Goal: Task Accomplishment & Management: Use online tool/utility

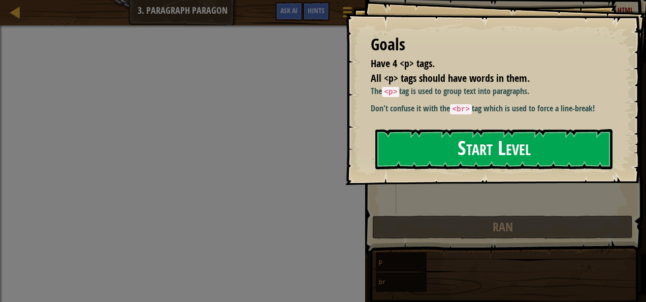
click at [436, 151] on button "Start Level" at bounding box center [493, 149] width 237 height 40
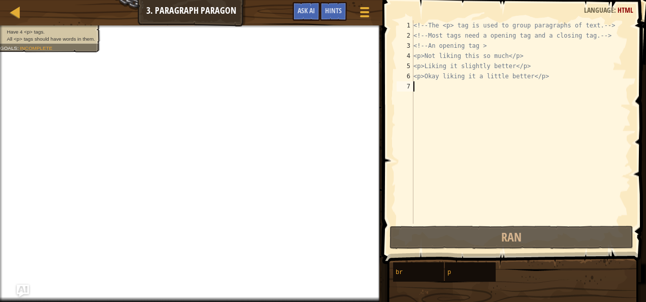
click at [436, 146] on div "<!-- The <p> tag is used to group paragraphs of text. --> <!-- Most tags need a…" at bounding box center [520, 131] width 219 height 223
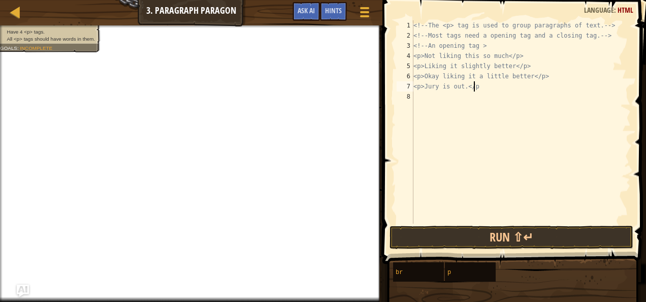
scroll to position [5, 4]
type textarea "<p>Jury is out.</p>"
drag, startPoint x: 427, startPoint y: 94, endPoint x: 460, endPoint y: 237, distance: 146.1
click at [460, 237] on div "<p>Jury is out.</p> 1 2 3 4 5 6 7 8 <!-- The <p> tag is used to group paragraph…" at bounding box center [512, 152] width 267 height 294
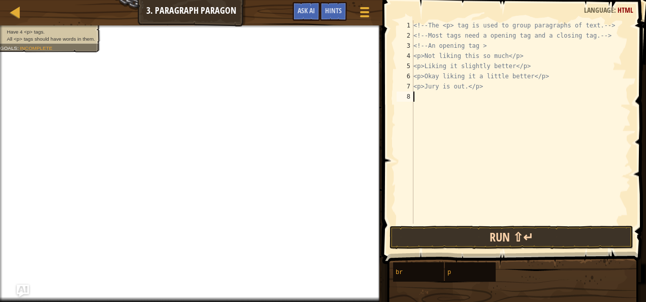
scroll to position [5, 0]
click at [460, 237] on button "Run ⇧↵" at bounding box center [512, 237] width 244 height 23
click at [515, 237] on button "Run ⇧↵" at bounding box center [512, 237] width 244 height 23
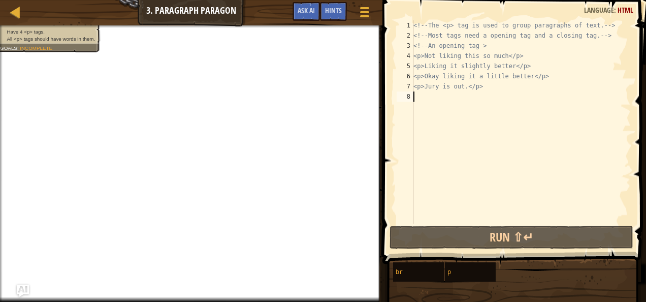
type textarea ">"
click at [528, 215] on div "<!-- The <p> tag is used to group paragraphs of text. --> <!-- Most tags need a…" at bounding box center [520, 131] width 219 height 223
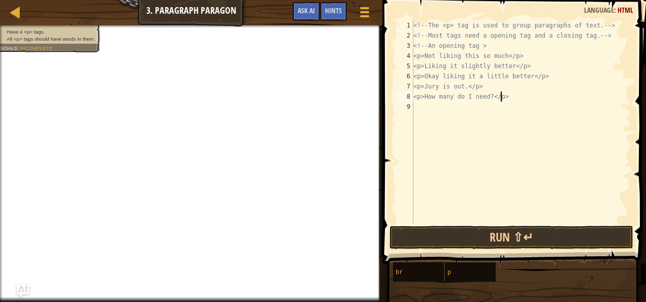
scroll to position [5, 7]
type textarea "<p>How many do I need?</p>"
click at [589, 243] on button "Run ⇧↵" at bounding box center [512, 237] width 244 height 23
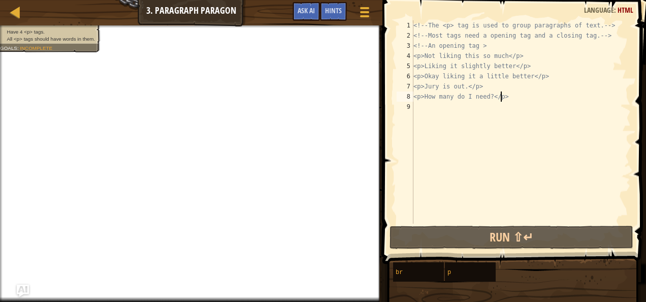
click at [545, 124] on div "<!-- The <p> tag is used to group paragraphs of text. --> <!-- Most tags need a…" at bounding box center [520, 131] width 219 height 223
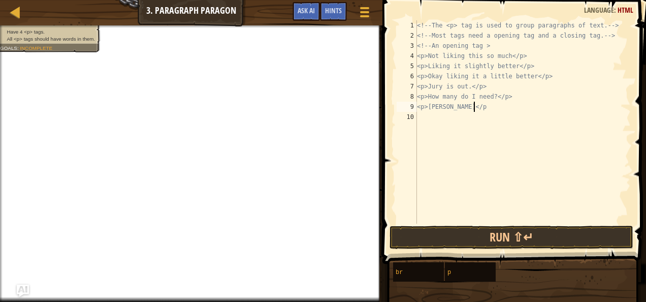
scroll to position [5, 4]
type textarea "<p>Geez louise</p>"
click at [516, 243] on button "Run ⇧↵" at bounding box center [512, 237] width 244 height 23
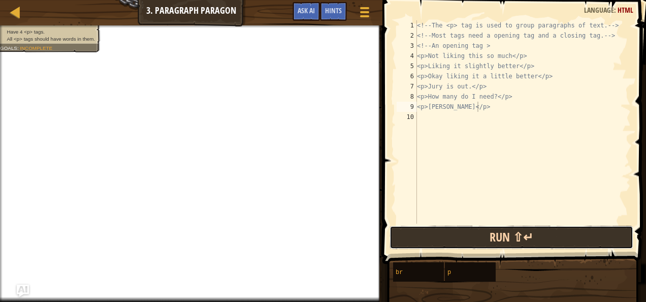
click at [516, 243] on button "Run ⇧↵" at bounding box center [512, 237] width 244 height 23
click at [421, 113] on div "<!-- The <p> tag is used to group paragraphs of text. --> <!-- Most tags need a…" at bounding box center [523, 131] width 216 height 223
click at [476, 114] on div "<!-- The <p> tag is used to group paragraphs of text. --> <!-- Most tags need a…" at bounding box center [523, 131] width 216 height 223
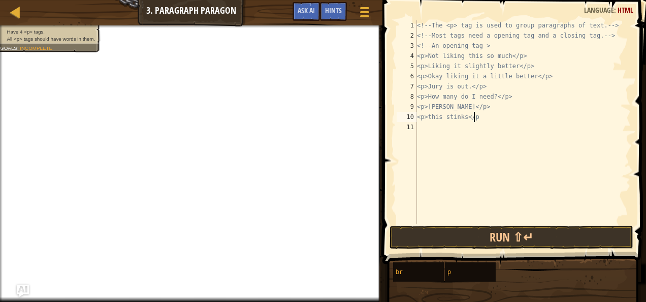
scroll to position [5, 4]
type textarea "<p>this stinks</p>"
click at [551, 239] on button "Run ⇧↵" at bounding box center [512, 237] width 244 height 23
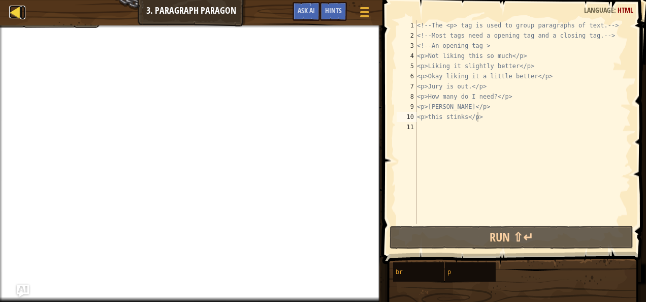
click at [20, 8] on div at bounding box center [15, 12] width 13 height 13
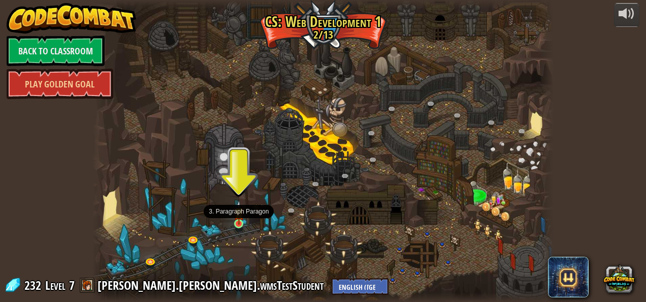
click at [235, 220] on img at bounding box center [239, 212] width 11 height 24
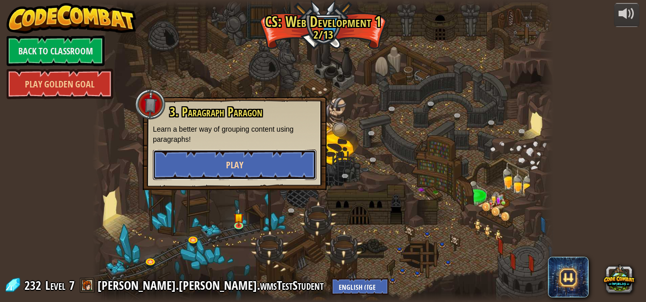
click at [299, 176] on button "Play" at bounding box center [235, 164] width 164 height 30
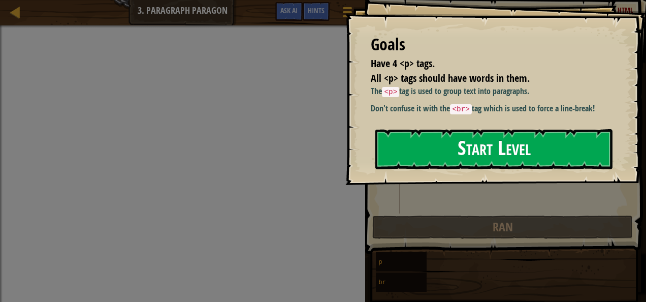
click at [487, 153] on button "Start Level" at bounding box center [493, 149] width 237 height 40
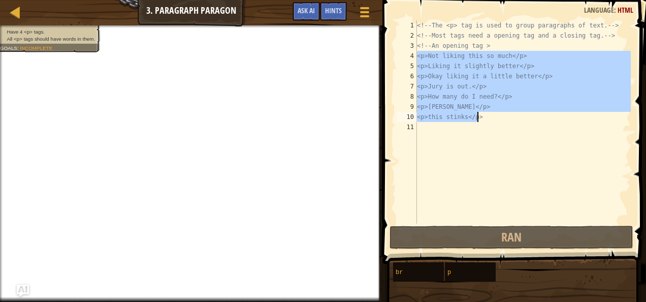
drag, startPoint x: 417, startPoint y: 55, endPoint x: 514, endPoint y: 116, distance: 114.1
click at [514, 116] on div "<!-- The <p> tag is used to group paragraphs of text. --> <!-- Most tags need a…" at bounding box center [523, 131] width 216 height 223
type textarea "<p>Geez louise</p> <p>this stinks</p>"
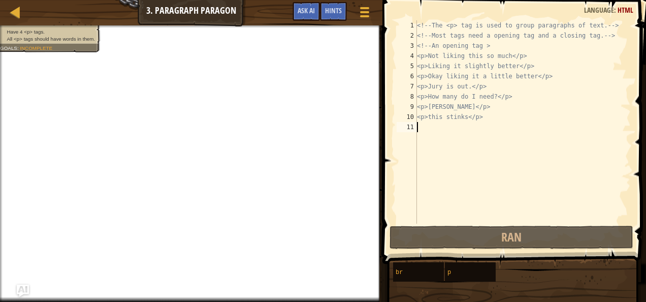
click at [578, 169] on div "<!-- The <p> tag is used to group paragraphs of text. --> <!-- Most tags need a…" at bounding box center [523, 131] width 216 height 223
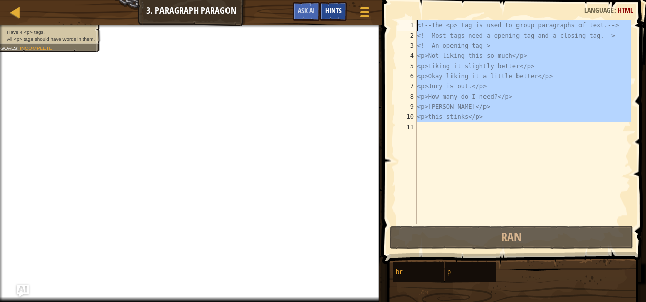
drag, startPoint x: 578, startPoint y: 169, endPoint x: 334, endPoint y: 6, distance: 293.3
click at [334, 6] on div "Map Web Development 1 3. Paragraph Paragon Game Menu Done Hints Ask AI 1 הההההה…" at bounding box center [323, 151] width 646 height 302
click at [334, 6] on div "Hints" at bounding box center [333, 11] width 27 height 19
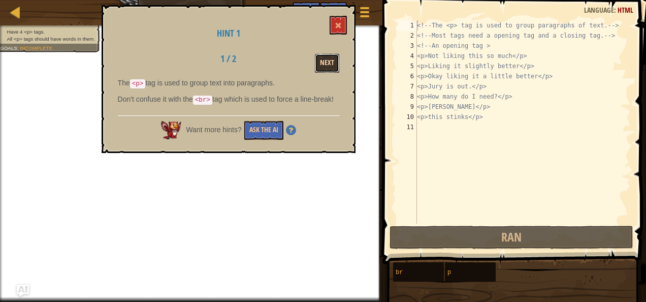
click at [324, 61] on button "Next" at bounding box center [327, 63] width 24 height 19
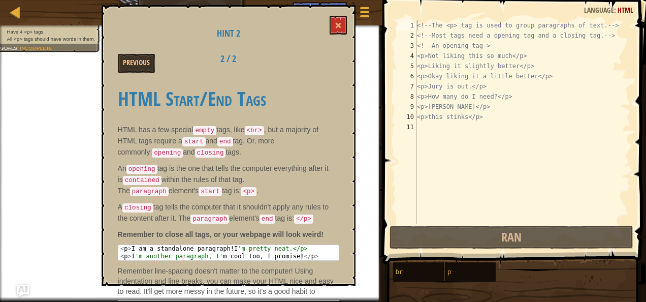
click at [324, 61] on div "Previous 2 / 2" at bounding box center [228, 63] width 237 height 19
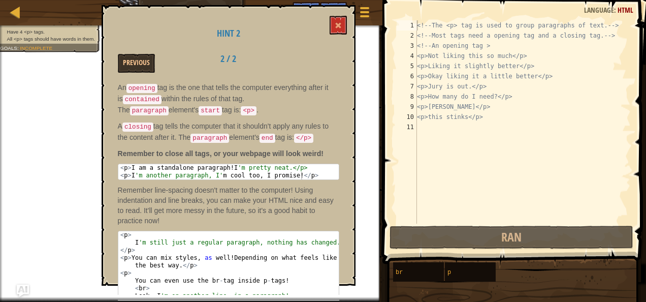
scroll to position [90, 0]
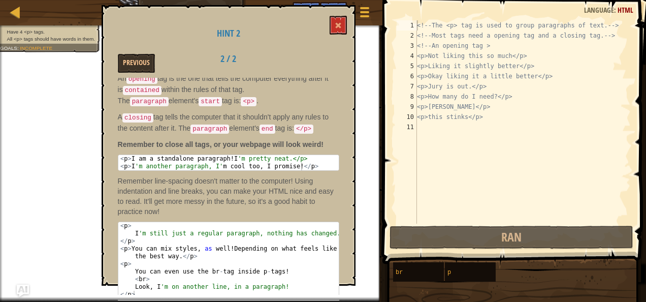
click at [441, 75] on div "<!-- The <p> tag is used to group paragraphs of text. --> <!-- Most tags need a…" at bounding box center [523, 131] width 216 height 223
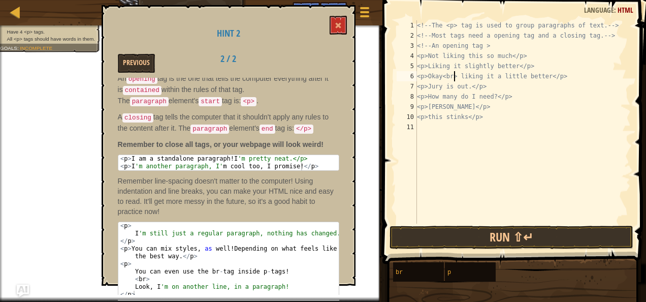
scroll to position [5, 3]
click at [498, 230] on button "Run ⇧↵" at bounding box center [512, 237] width 244 height 23
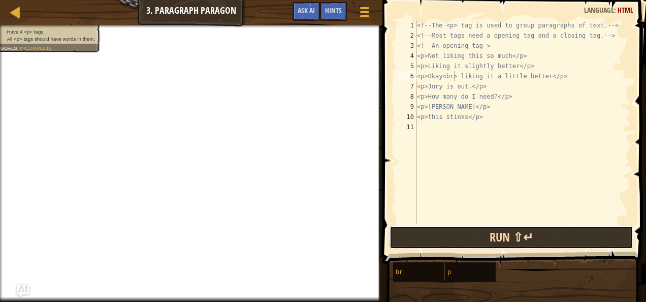
click at [498, 230] on button "Run ⇧↵" at bounding box center [512, 237] width 244 height 23
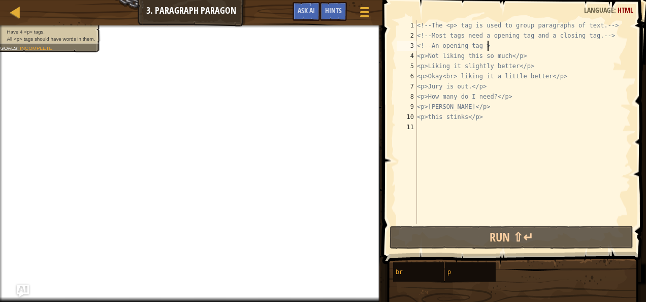
click at [501, 45] on div "<!-- The <p> tag is used to group paragraphs of text. --> <!-- Most tags need a…" at bounding box center [523, 131] width 216 height 223
type textarea "<!-- An opening tag >"
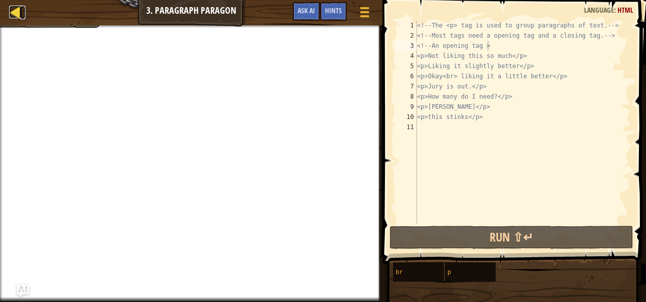
click at [13, 11] on div at bounding box center [15, 12] width 13 height 13
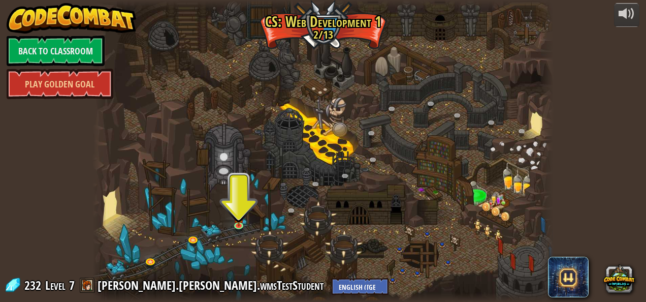
click at [234, 235] on div at bounding box center [323, 151] width 462 height 302
click at [238, 221] on img at bounding box center [239, 212] width 11 height 24
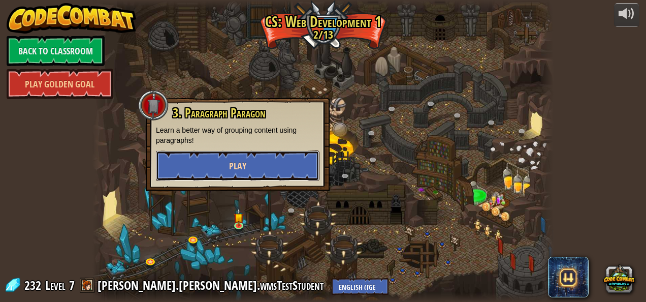
click at [244, 174] on button "Play" at bounding box center [238, 165] width 164 height 30
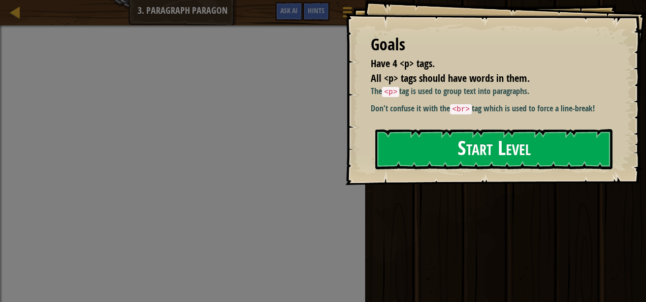
click at [409, 146] on button "Start Level" at bounding box center [493, 149] width 237 height 40
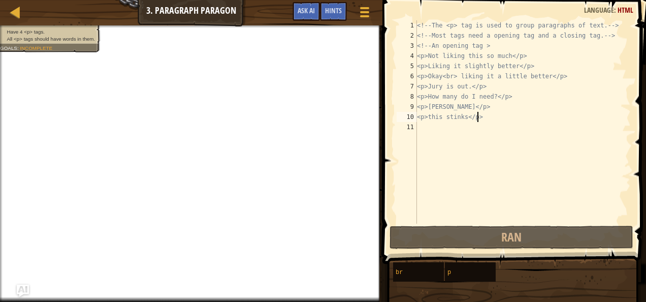
click at [487, 120] on div "<!-- The <p> tag is used to group paragraphs of text. --> <!-- Most tags need a…" at bounding box center [523, 131] width 216 height 223
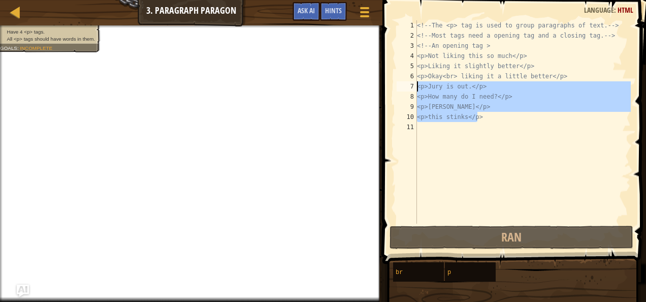
drag, startPoint x: 487, startPoint y: 120, endPoint x: 414, endPoint y: 90, distance: 78.1
click at [414, 90] on div "<p>this stinks</p> 1 2 3 4 5 6 7 8 9 10 11 <!-- The <p> tag is used to group pa…" at bounding box center [513, 121] width 236 height 203
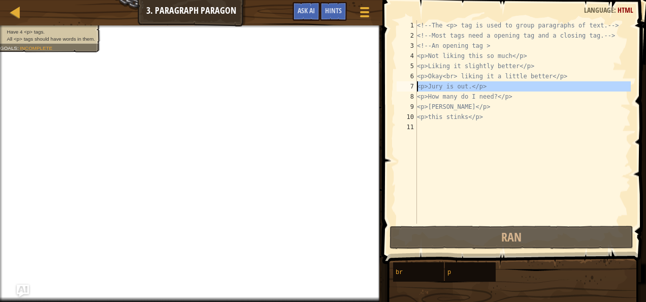
click at [414, 90] on div "7" at bounding box center [407, 86] width 20 height 10
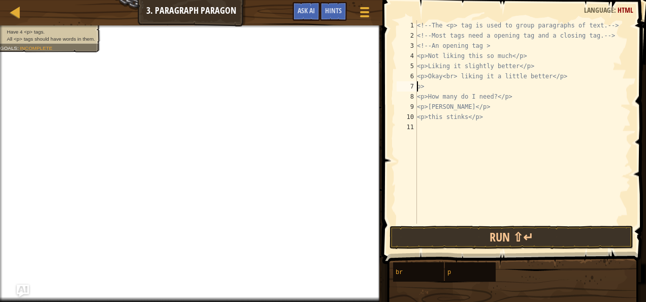
type textarea ">"
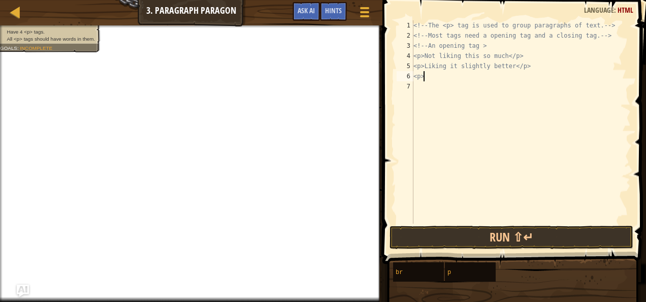
type textarea "<"
click at [564, 233] on button "Run ⇧↵" at bounding box center [512, 237] width 244 height 23
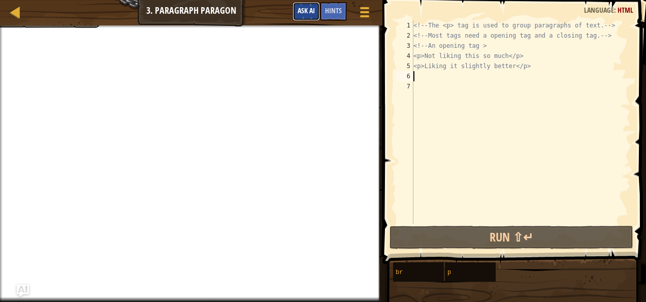
click at [306, 12] on span "Ask AI" at bounding box center [306, 11] width 17 height 10
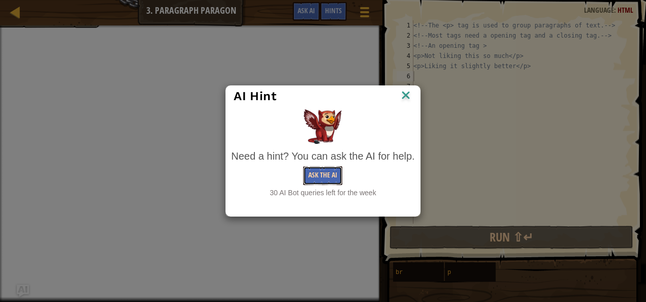
click at [323, 174] on button "Ask the AI" at bounding box center [322, 175] width 39 height 19
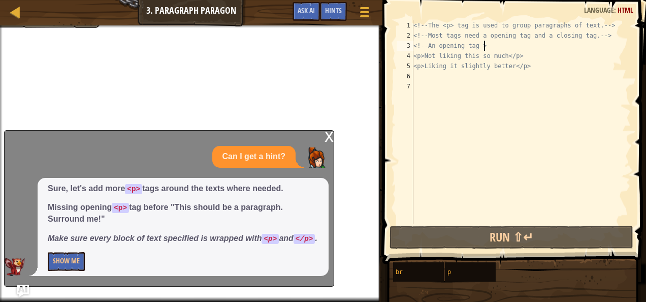
click at [493, 43] on div "<!-- The <p> tag is used to group paragraphs of text. --> <!-- Most tags need a…" at bounding box center [520, 131] width 219 height 223
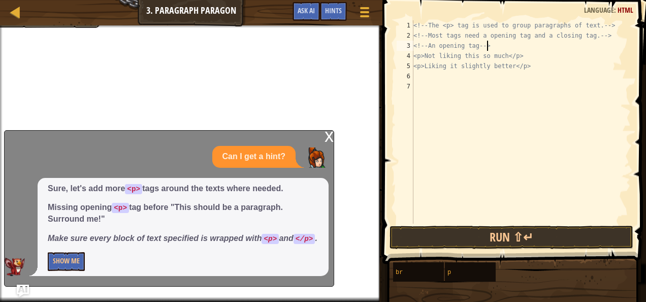
scroll to position [5, 6]
click at [526, 70] on div "<!-- The <p> tag is used to group paragraphs of text. --> <!-- Most tags need a…" at bounding box center [520, 131] width 219 height 223
type textarea "<p>Liking it slightly better</p>"
paste textarea "<p>this stinks</p>"
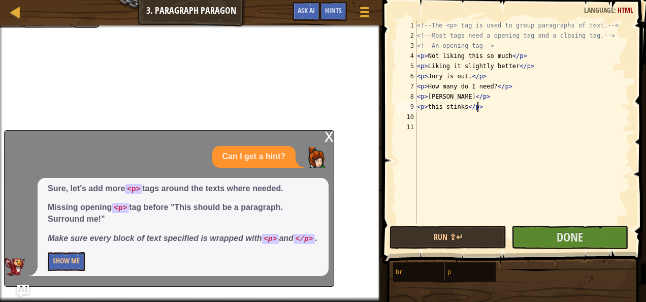
type textarea "<p>this stinks</p>"
click at [319, 130] on div "x Can I get a hint? Sure, let's add more <p> tags around the texts where needed…" at bounding box center [169, 208] width 330 height 156
click at [327, 131] on div "x" at bounding box center [329, 136] width 9 height 10
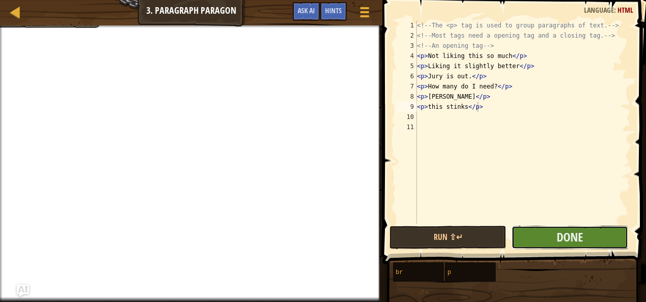
click at [589, 241] on button "Done" at bounding box center [570, 237] width 117 height 23
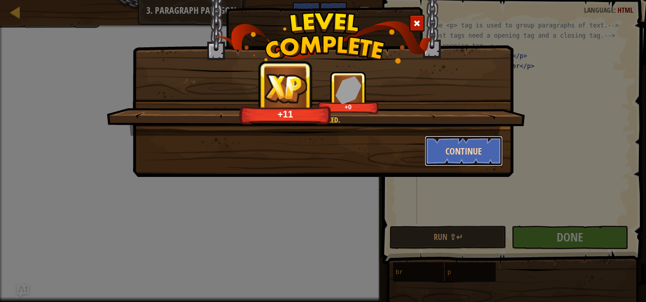
click at [478, 144] on button "Continue" at bounding box center [464, 151] width 79 height 30
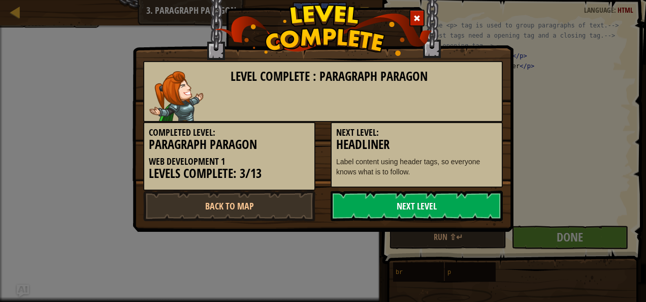
click at [435, 212] on link "Next Level" at bounding box center [417, 205] width 172 height 30
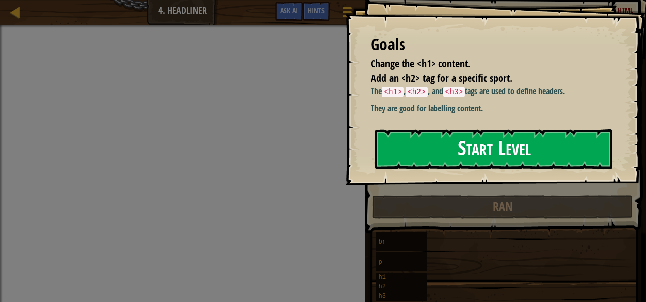
click at [452, 144] on button "Start Level" at bounding box center [493, 149] width 237 height 40
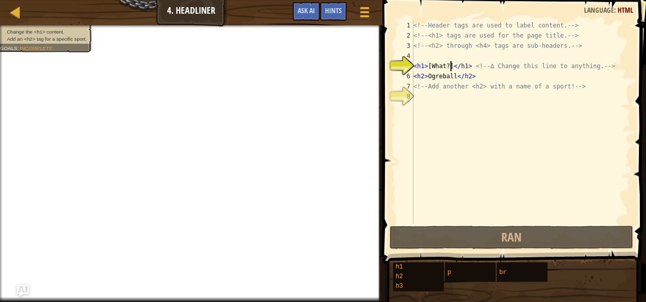
click at [451, 66] on div "<!-- Header tags are used to label content. --> <!-- <h1> tags are used for the…" at bounding box center [520, 131] width 219 height 223
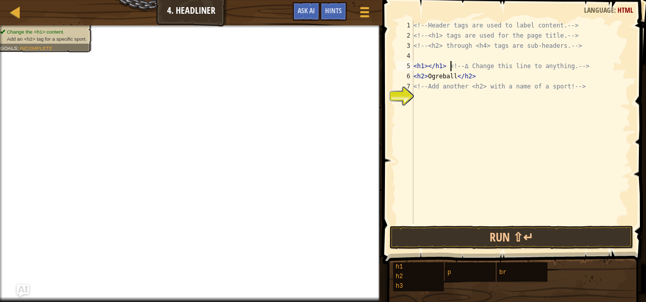
click at [451, 66] on div "<!-- Header tags are used to label content. --> <!-- <h1> tags are used for the…" at bounding box center [520, 131] width 219 height 223
drag, startPoint x: 451, startPoint y: 67, endPoint x: 429, endPoint y: 66, distance: 22.4
click at [429, 66] on div "<!-- Header tags are used to label content. --> <!-- <h1> tags are used for the…" at bounding box center [520, 131] width 219 height 223
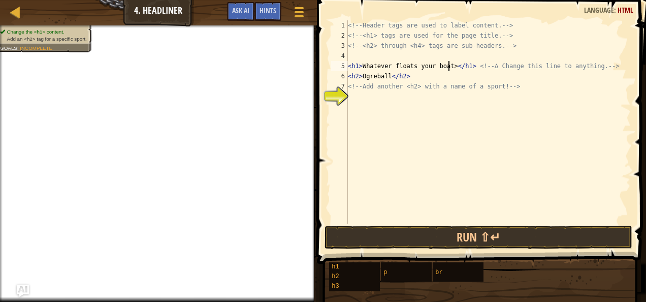
scroll to position [5, 8]
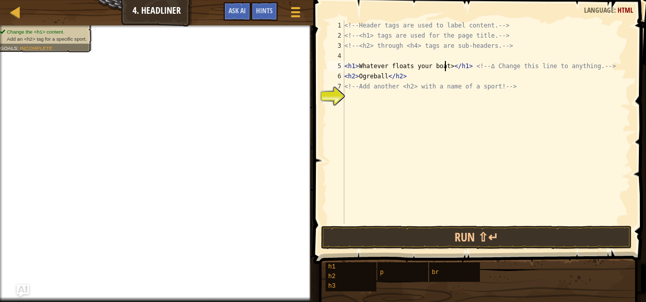
type textarea "<h1>Whatever floats your boat</h1> <!-- ∆ Change this line to anything. -->"
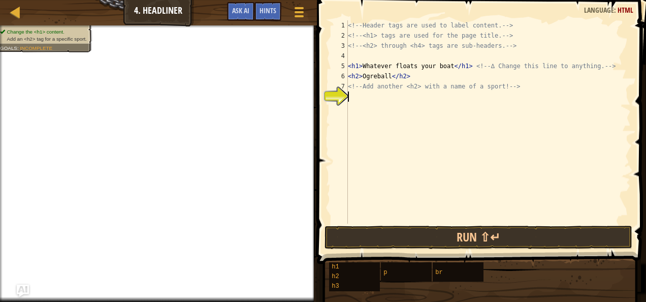
click at [373, 99] on div "<!-- Header tags are used to label content. --> <!-- <h1> tags are used for the…" at bounding box center [488, 131] width 285 height 223
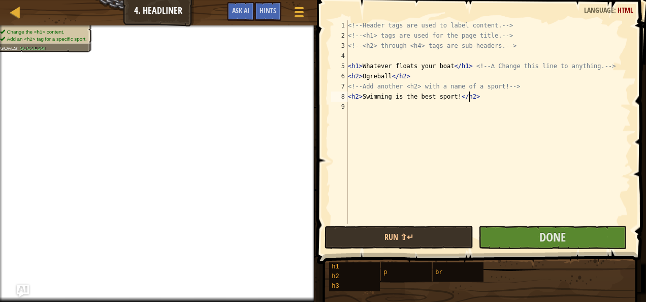
scroll to position [5, 9]
type textarea "<h2>Swimming is the best sport!</h2>"
click at [526, 238] on button "Done" at bounding box center [552, 237] width 149 height 23
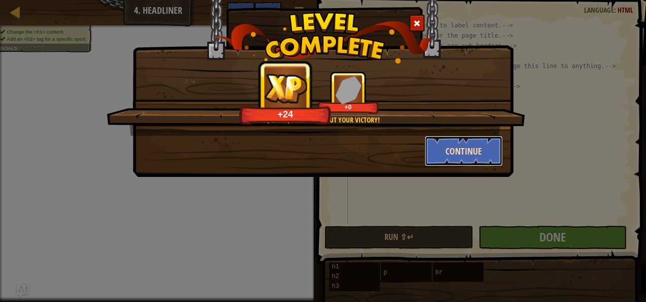
click at [478, 154] on button "Continue" at bounding box center [464, 151] width 79 height 30
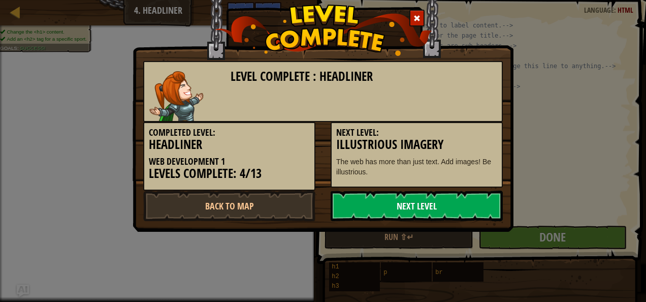
click at [438, 208] on link "Next Level" at bounding box center [417, 205] width 172 height 30
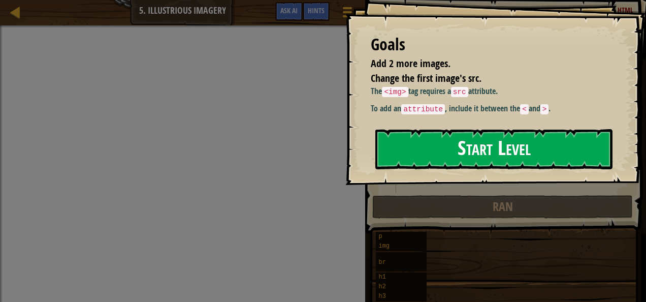
click at [547, 145] on button "Start Level" at bounding box center [493, 149] width 237 height 40
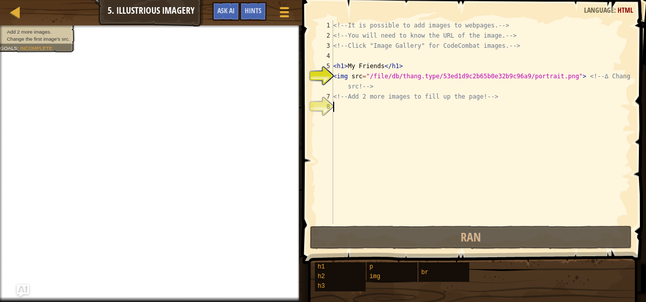
drag, startPoint x: 547, startPoint y: 145, endPoint x: 551, endPoint y: 113, distance: 31.8
click at [551, 113] on div "<!-- It is possible to add images to webpages. --> <!-- You will need to know t…" at bounding box center [481, 131] width 300 height 223
click at [485, 196] on div "<!-- It is possible to add images to webpages. --> <!-- You will need to know t…" at bounding box center [481, 131] width 300 height 223
click at [284, 9] on div at bounding box center [284, 12] width 14 height 15
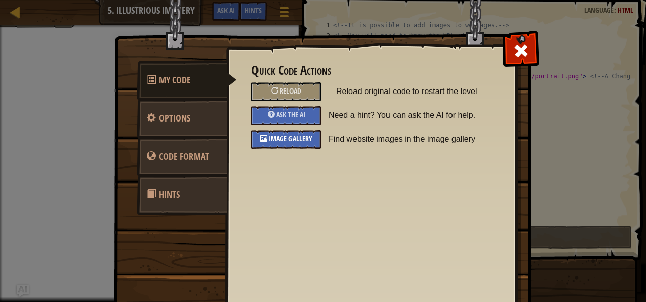
click at [278, 142] on span "Image Gallery" at bounding box center [291, 139] width 44 height 10
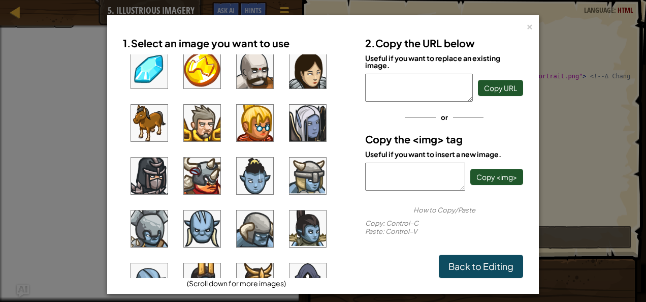
scroll to position [436, 0]
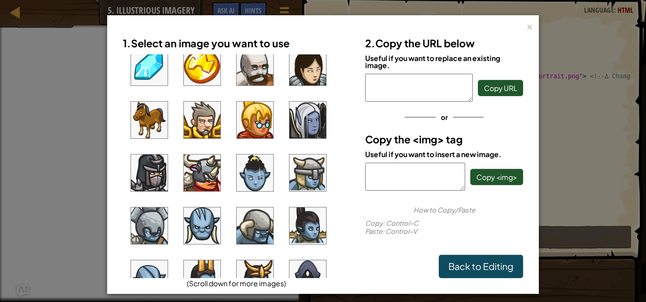
click at [150, 119] on img at bounding box center [149, 120] width 37 height 37
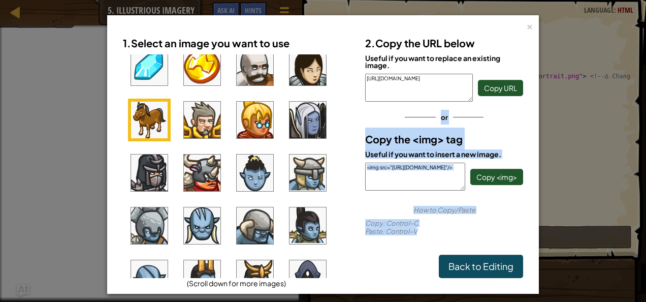
drag, startPoint x: 540, startPoint y: 82, endPoint x: 516, endPoint y: 233, distance: 152.9
click at [516, 233] on div "× 1. Select an image you want to use (Scroll down for more images) 2. Copy the …" at bounding box center [323, 151] width 646 height 302
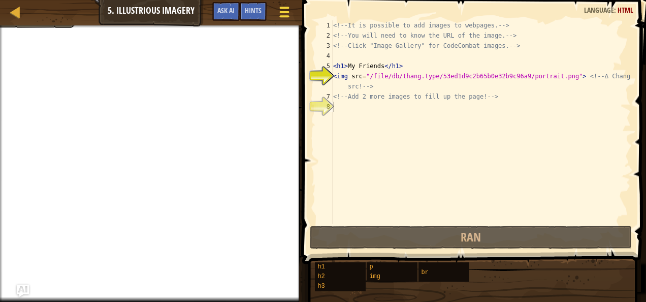
click at [287, 11] on span at bounding box center [284, 12] width 10 height 2
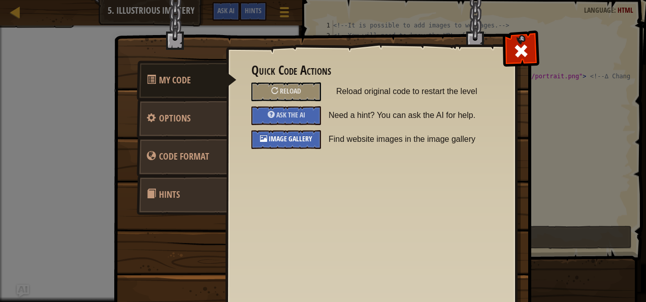
click at [294, 136] on span "Image Gallery" at bounding box center [291, 139] width 44 height 10
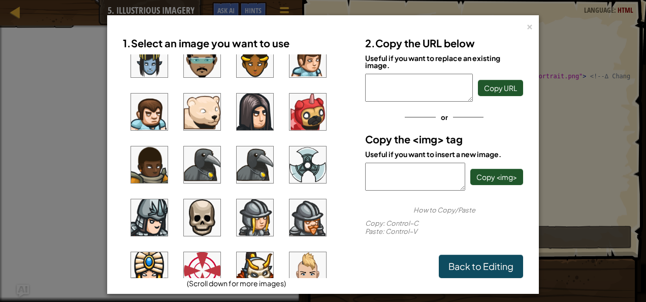
scroll to position [709, 0]
click at [201, 164] on img at bounding box center [202, 164] width 37 height 37
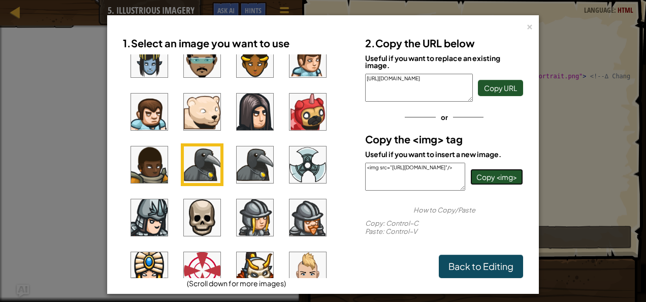
click at [491, 180] on span "Copy <img>" at bounding box center [496, 176] width 41 height 9
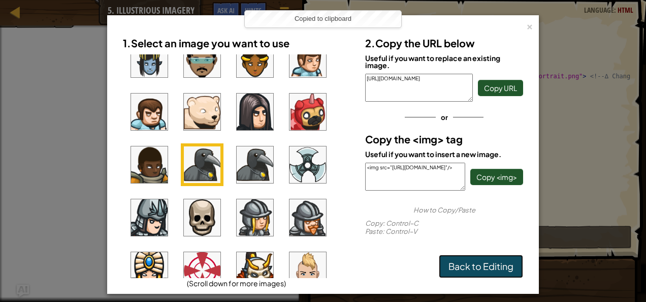
click at [467, 266] on link "Back to Editing" at bounding box center [481, 265] width 84 height 23
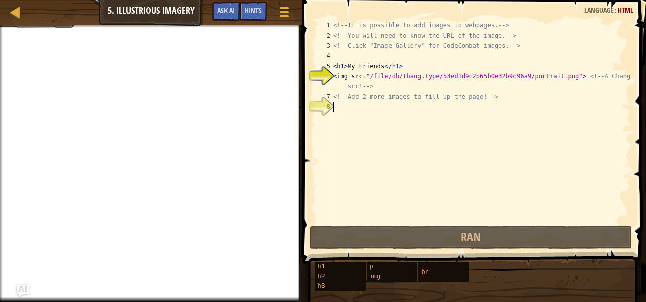
paste textarea "<img src="https://codecombat.com/file/db/thang.type/5786a472a6c64135009238d3/po…"
type textarea "<img src="https://codecombat.com/file/db/thang.type/5786a472a6c64135009238d3/po…"
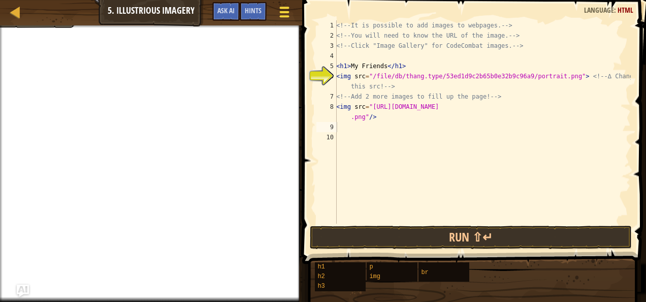
click at [287, 15] on span at bounding box center [284, 16] width 10 height 2
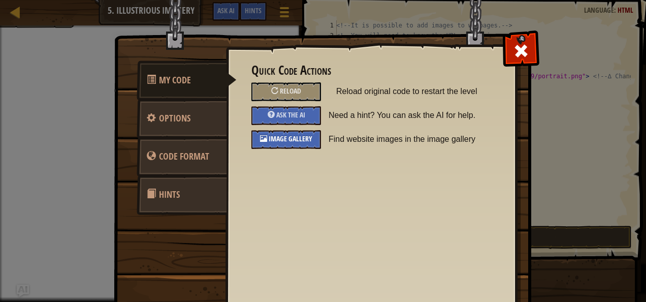
click at [278, 141] on span "Image Gallery" at bounding box center [291, 139] width 44 height 10
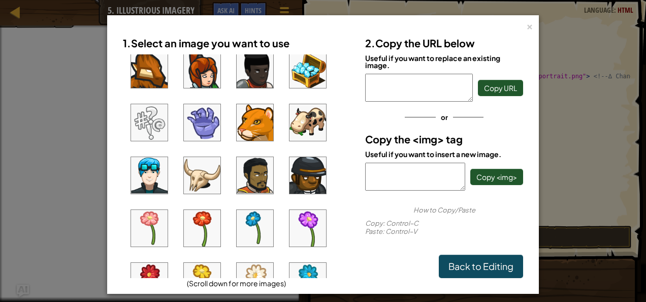
scroll to position [113, 0]
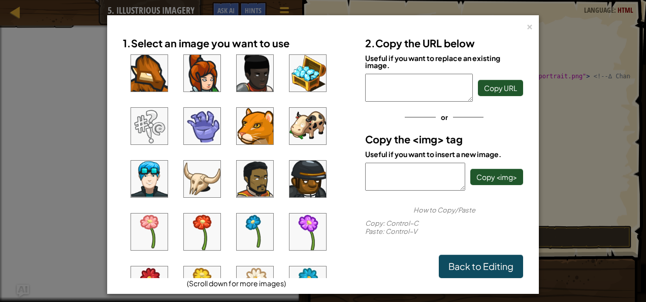
click at [255, 122] on img at bounding box center [255, 126] width 37 height 37
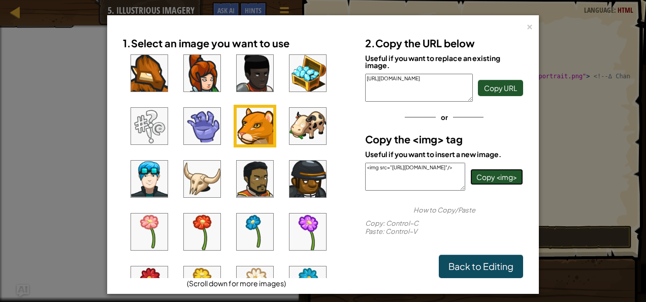
click at [494, 173] on span "Copy <img>" at bounding box center [496, 176] width 41 height 9
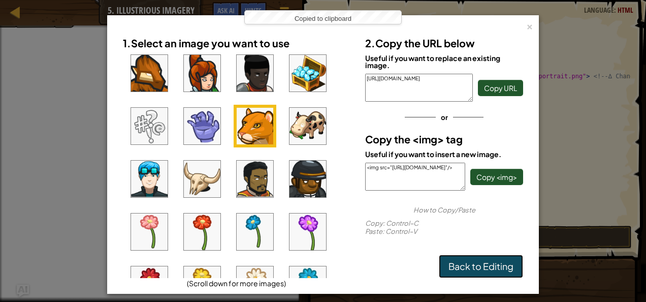
click at [469, 268] on link "Back to Editing" at bounding box center [481, 265] width 84 height 23
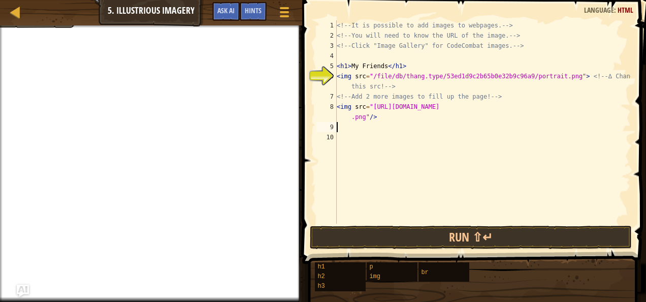
paste textarea "<img src="https://codecombat.com/file/db/thang.type/5744e3683af6bf590cd27371/po…"
type textarea "<img src="https://codecombat.com/file/db/thang.type/5744e3683af6bf590cd27371/po…"
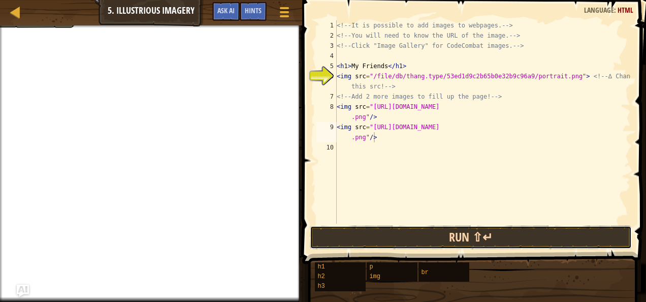
click at [466, 234] on button "Run ⇧↵" at bounding box center [471, 237] width 322 height 23
click at [476, 236] on button "Run ⇧↵" at bounding box center [471, 237] width 322 height 23
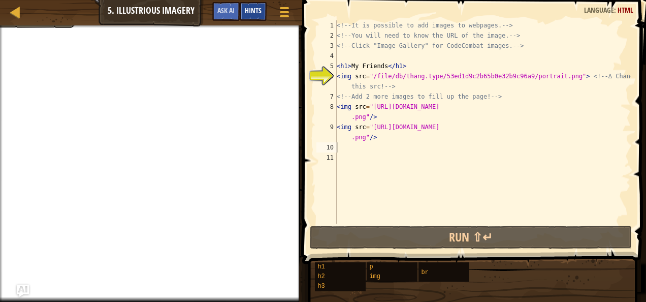
click at [246, 15] on span "Hints" at bounding box center [253, 11] width 17 height 10
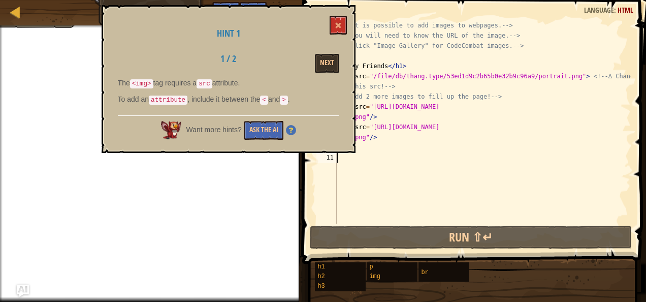
click at [422, 169] on div "<!-- It is possible to add images to webpages. --> <!-- You will need to know t…" at bounding box center [483, 131] width 296 height 223
drag, startPoint x: 330, startPoint y: 65, endPoint x: 300, endPoint y: 37, distance: 41.7
click at [300, 37] on h1 "Hint 1" at bounding box center [228, 33] width 221 height 10
click at [318, 58] on button "Next" at bounding box center [327, 63] width 24 height 19
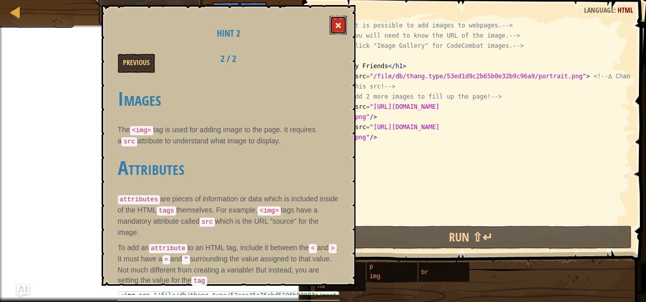
click at [338, 25] on span at bounding box center [338, 25] width 7 height 7
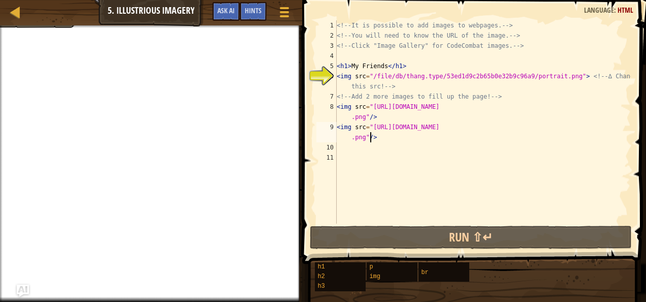
click at [370, 137] on div "<!-- It is possible to add images to webpages. --> <!-- You will need to know t…" at bounding box center [483, 131] width 296 height 223
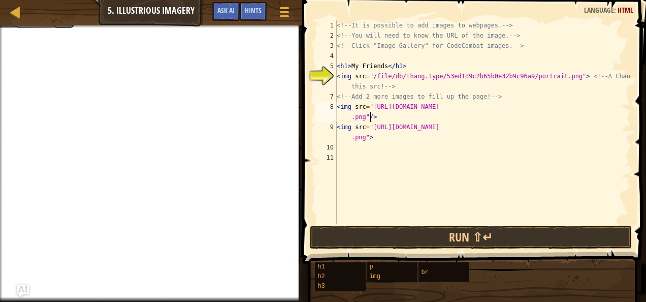
click at [370, 116] on div "<!-- It is possible to add images to webpages. --> <!-- You will need to know t…" at bounding box center [483, 131] width 296 height 223
type textarea "<img src="https://codecombat.com/file/db/thang.type/5786a472a6c64135009238d3/po…"
click at [399, 145] on div "<!-- It is possible to add images to webpages. --> <!-- You will need to know t…" at bounding box center [483, 131] width 296 height 223
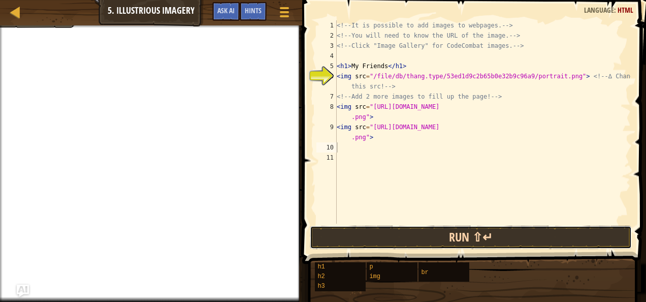
click at [495, 236] on button "Run ⇧↵" at bounding box center [471, 237] width 322 height 23
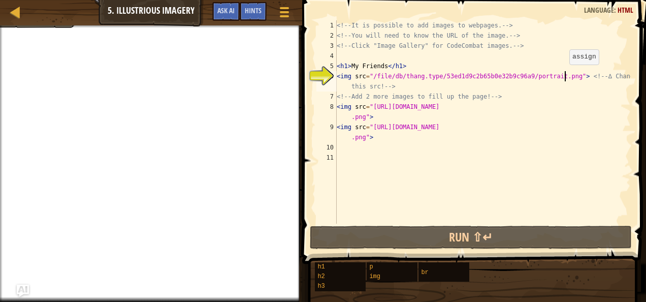
click at [564, 74] on div "<!-- It is possible to add images to webpages. --> <!-- You will need to know t…" at bounding box center [483, 131] width 296 height 223
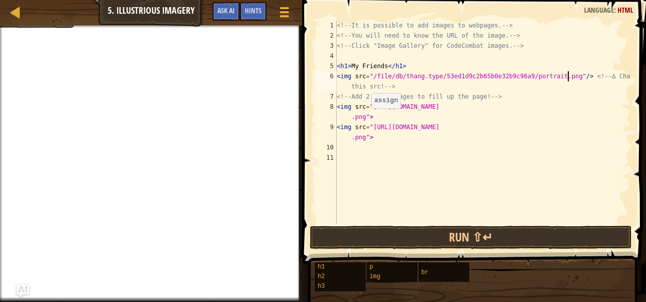
click at [366, 118] on div "<!-- It is possible to add images to webpages. --> <!-- You will need to know t…" at bounding box center [483, 131] width 296 height 223
click at [368, 137] on div "<!-- It is possible to add images to webpages. --> <!-- You will need to know t…" at bounding box center [483, 131] width 296 height 223
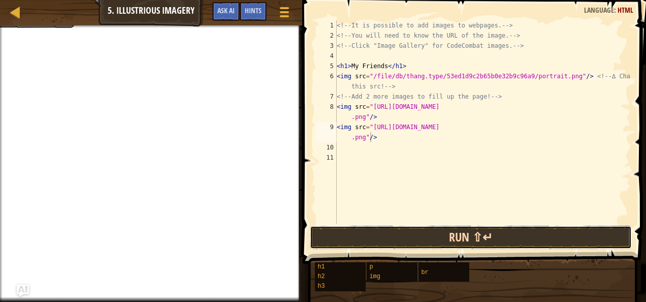
click at [472, 242] on button "Run ⇧↵" at bounding box center [471, 237] width 322 height 23
click at [487, 237] on button "Run ⇧↵" at bounding box center [471, 237] width 322 height 23
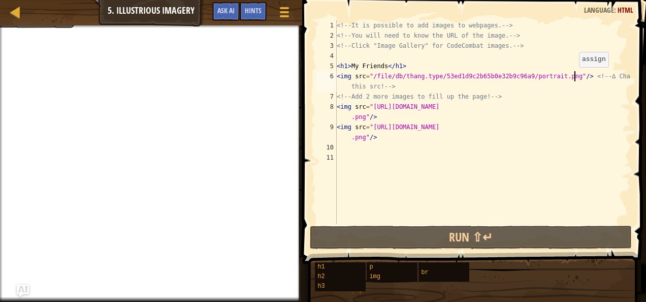
click at [574, 77] on div "<!-- It is possible to add images to webpages. --> <!-- You will need to know t…" at bounding box center [483, 131] width 296 height 223
click at [282, 9] on span at bounding box center [284, 8] width 10 height 2
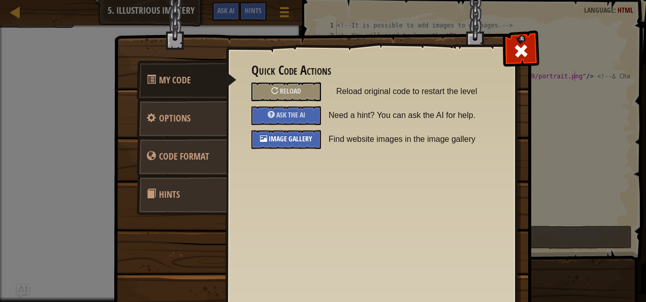
click at [269, 141] on span "Image Gallery" at bounding box center [291, 139] width 44 height 10
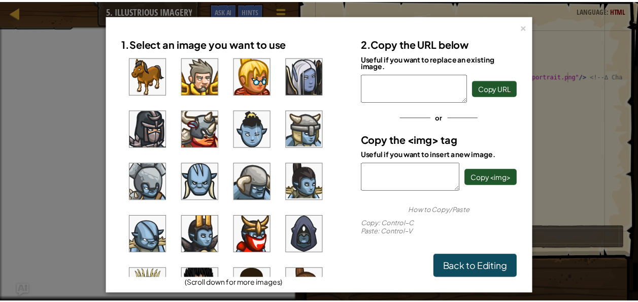
scroll to position [474, 0]
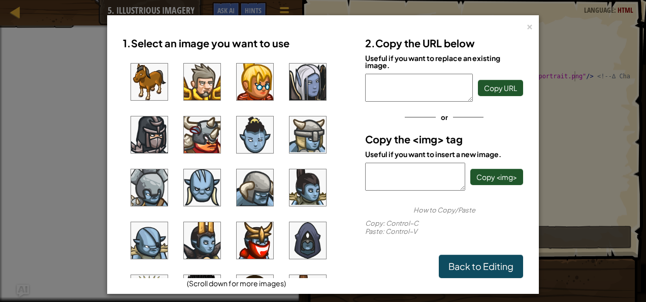
click at [152, 185] on img at bounding box center [149, 187] width 37 height 37
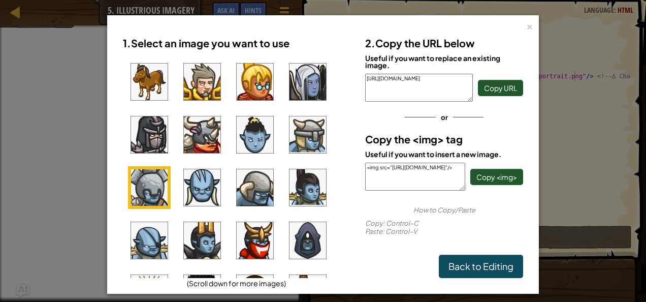
drag, startPoint x: 416, startPoint y: 184, endPoint x: 408, endPoint y: 184, distance: 7.6
click at [408, 184] on textarea "<img src="https://codecombat.com/file/db/thang.type/529e5f0c6febb9ca7e00000c/po…" at bounding box center [415, 177] width 100 height 28
click at [438, 182] on textarea "<img src="https://codecombat.com/file/db/thang.type/529e5f0c6febb9ca7e00000c/po…" at bounding box center [415, 177] width 100 height 28
click at [486, 173] on span "Copy <img>" at bounding box center [496, 176] width 41 height 9
click at [493, 263] on link "Back to Editing" at bounding box center [481, 265] width 84 height 23
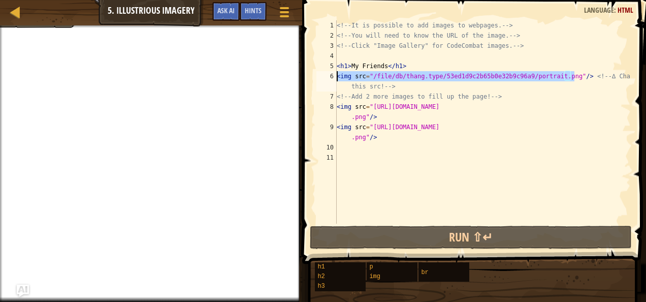
drag, startPoint x: 575, startPoint y: 75, endPoint x: 326, endPoint y: 76, distance: 248.9
click at [326, 76] on div "<img src="/file/db/thang.type/53ed1d9c2b65b0e32b9c96a9/portrait.png"/> <!-- ∆ C…" at bounding box center [472, 121] width 316 height 203
paste textarea "https://codecombat.com/file/db/thang.type/529e5f0c6febb9ca7e00000c/portrait.png…"
type textarea "<img src="https://codecombat.com/file/db/thang.type/529e5f0c6febb9ca7e00000c/po…"
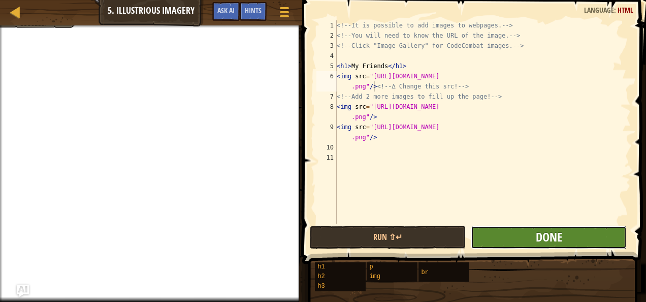
click at [553, 232] on span "Done" at bounding box center [549, 237] width 26 height 16
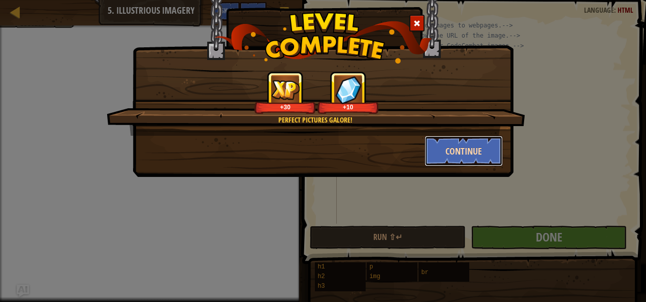
click at [470, 150] on button "Continue" at bounding box center [464, 151] width 79 height 30
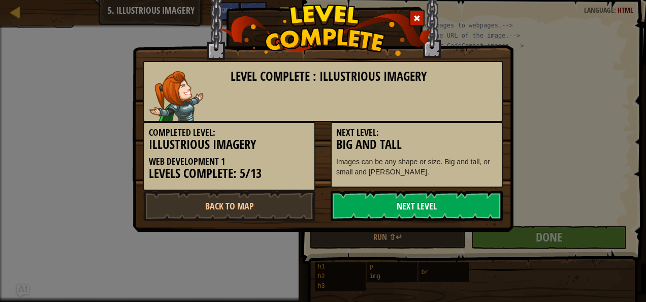
click at [408, 200] on link "Next Level" at bounding box center [417, 205] width 172 height 30
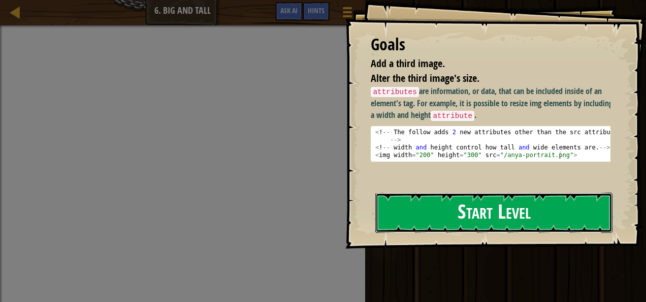
click at [446, 206] on button "Start Level" at bounding box center [493, 213] width 237 height 40
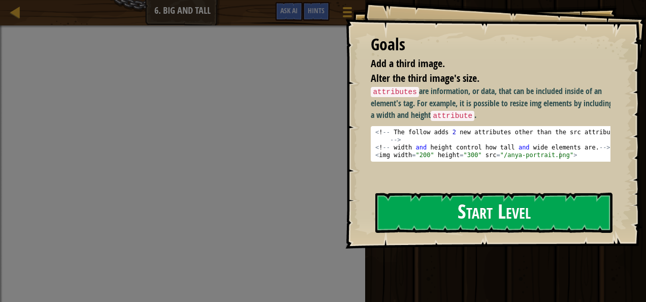
click at [446, 206] on button "Start Level" at bounding box center [493, 213] width 237 height 40
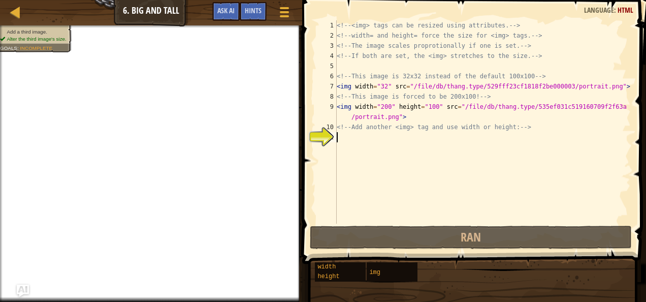
click at [596, 158] on div "<!-- <img> tags can be resized using attributes. --> <!-- width= and height= fo…" at bounding box center [483, 131] width 296 height 223
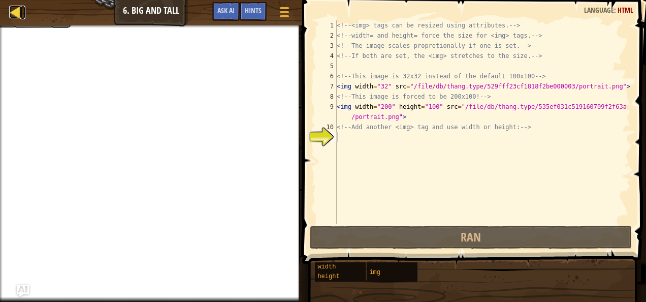
click at [13, 12] on div at bounding box center [15, 12] width 13 height 13
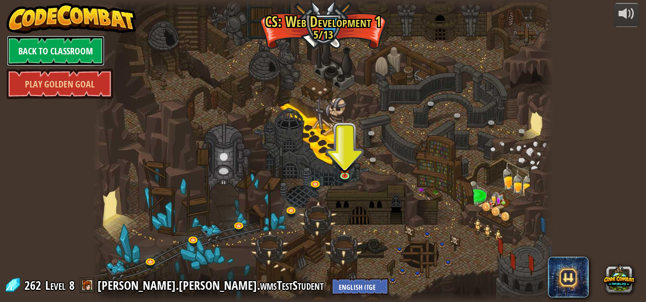
click at [31, 49] on link "Back to Classroom" at bounding box center [56, 51] width 98 height 30
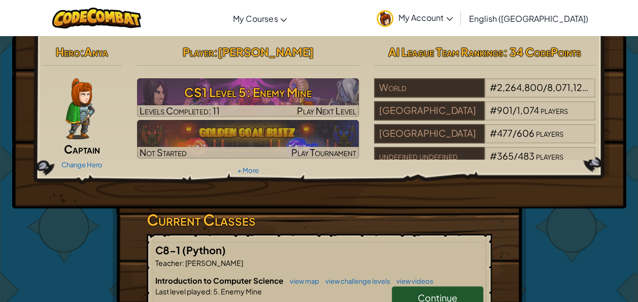
click at [458, 10] on link "My Account" at bounding box center [415, 18] width 86 height 32
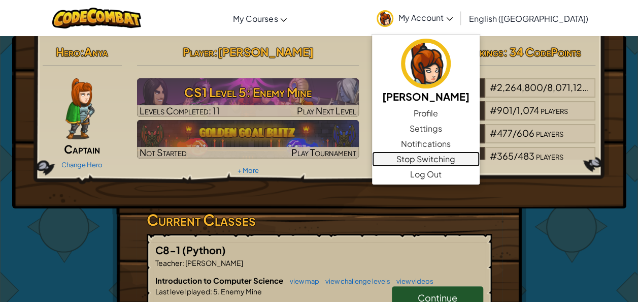
click at [478, 157] on link "Stop Switching" at bounding box center [426, 158] width 108 height 15
